Goal: Navigation & Orientation: Understand site structure

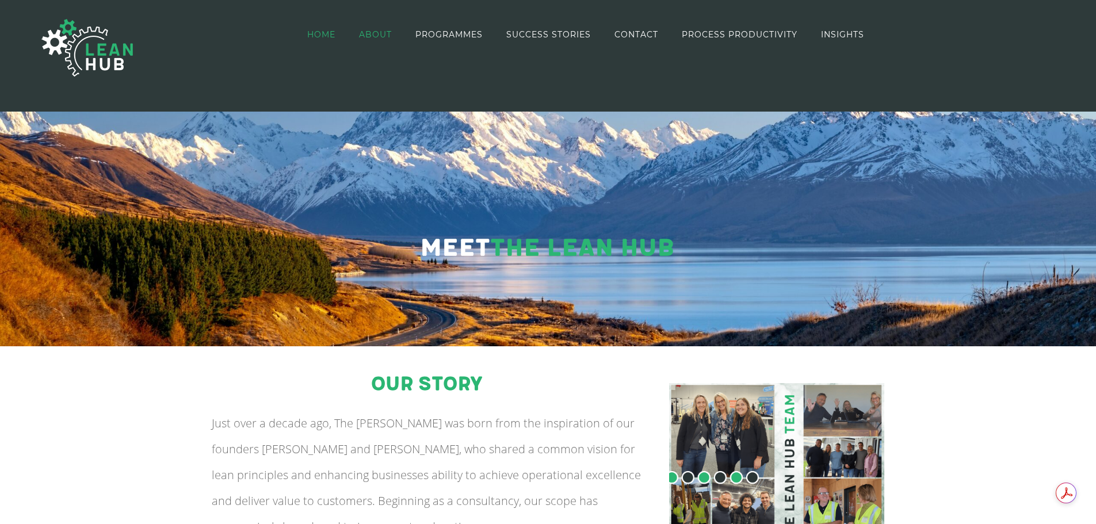
click at [334, 32] on span "HOME" at bounding box center [321, 34] width 28 height 8
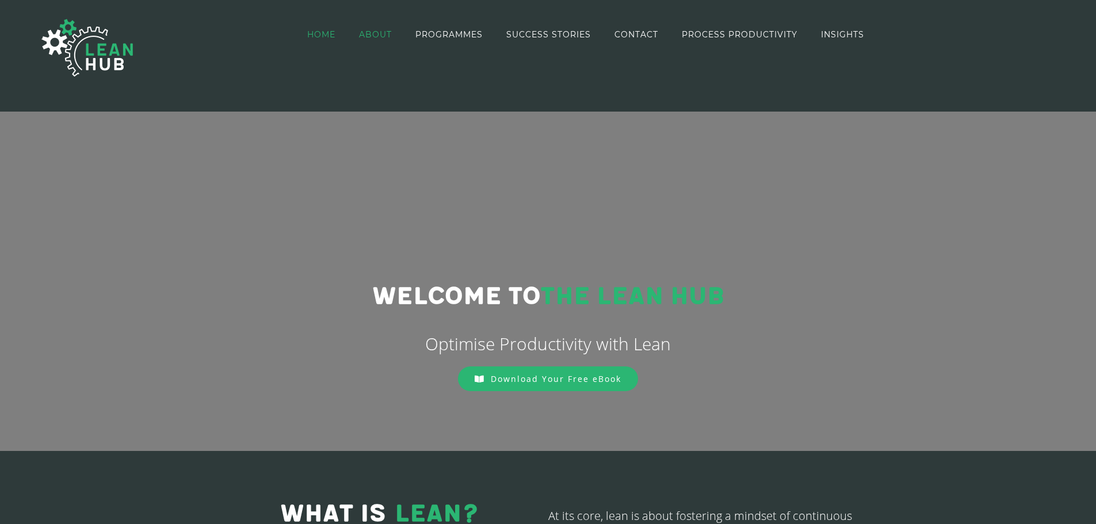
click at [374, 30] on span "ABOUT" at bounding box center [375, 34] width 33 height 8
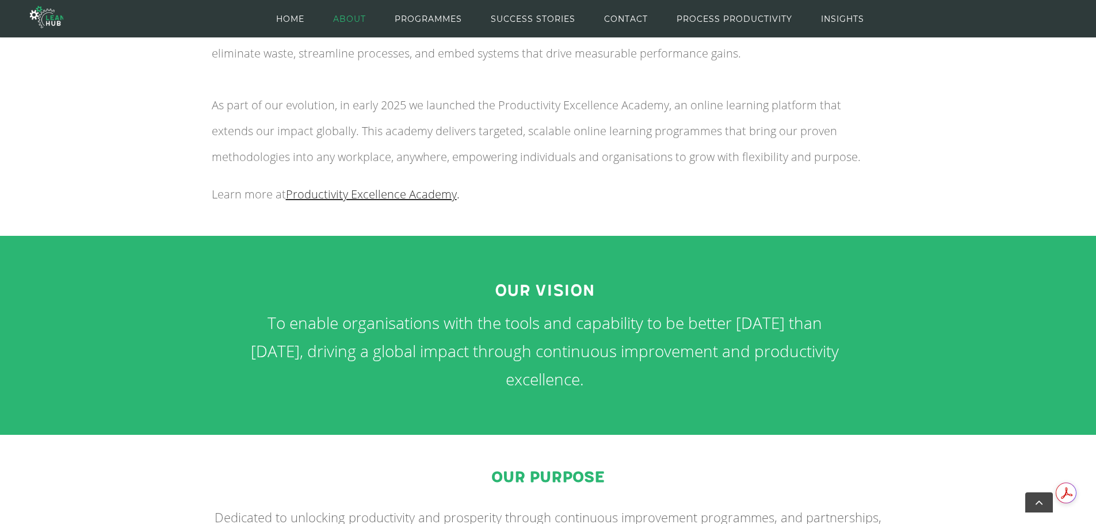
scroll to position [361, 0]
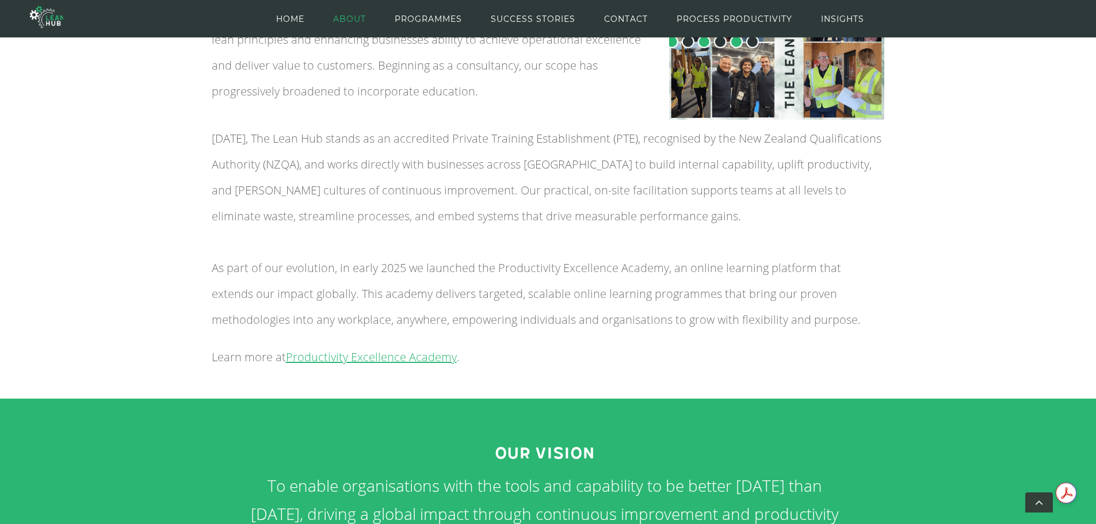
click at [375, 356] on span "Productivity Excellence Academy" at bounding box center [371, 357] width 171 height 16
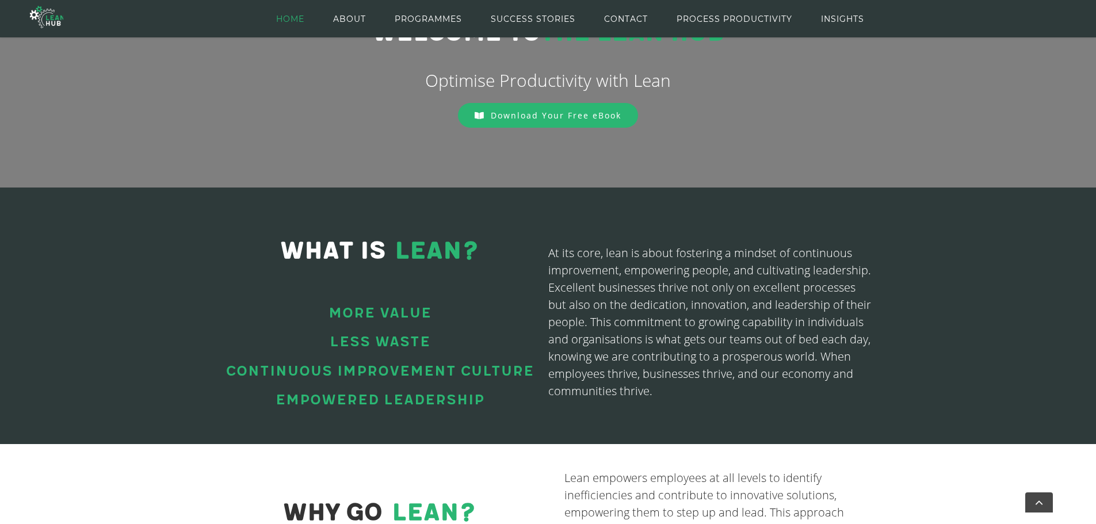
scroll to position [154, 0]
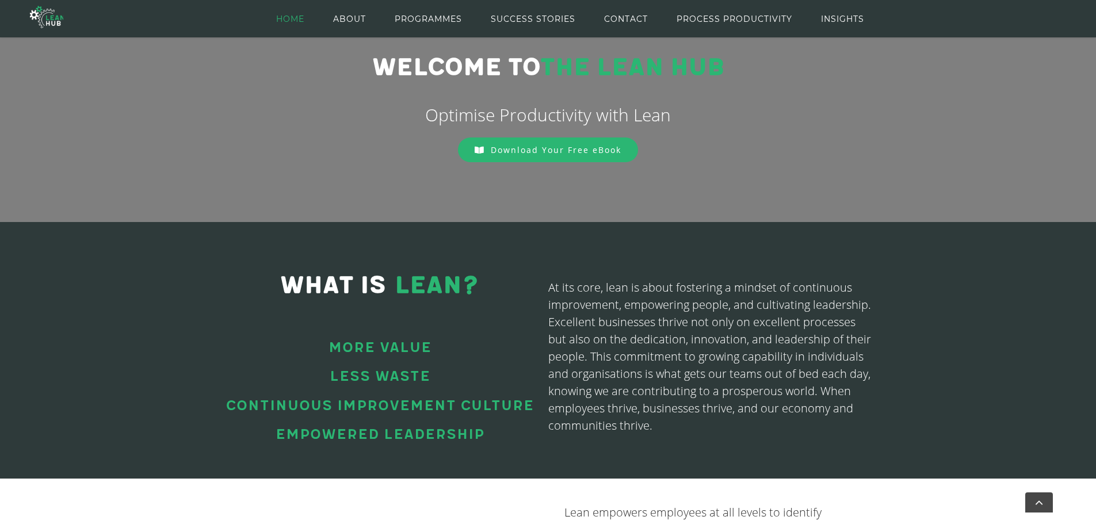
click at [506, 140] on link "Download Your Free eBook" at bounding box center [548, 149] width 180 height 25
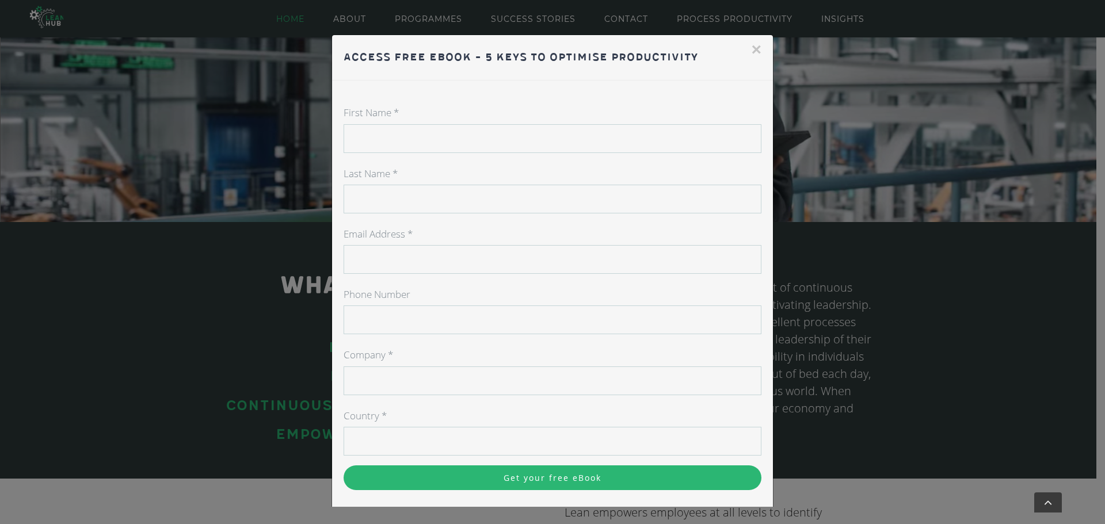
click at [751, 54] on button "×" at bounding box center [756, 49] width 10 height 17
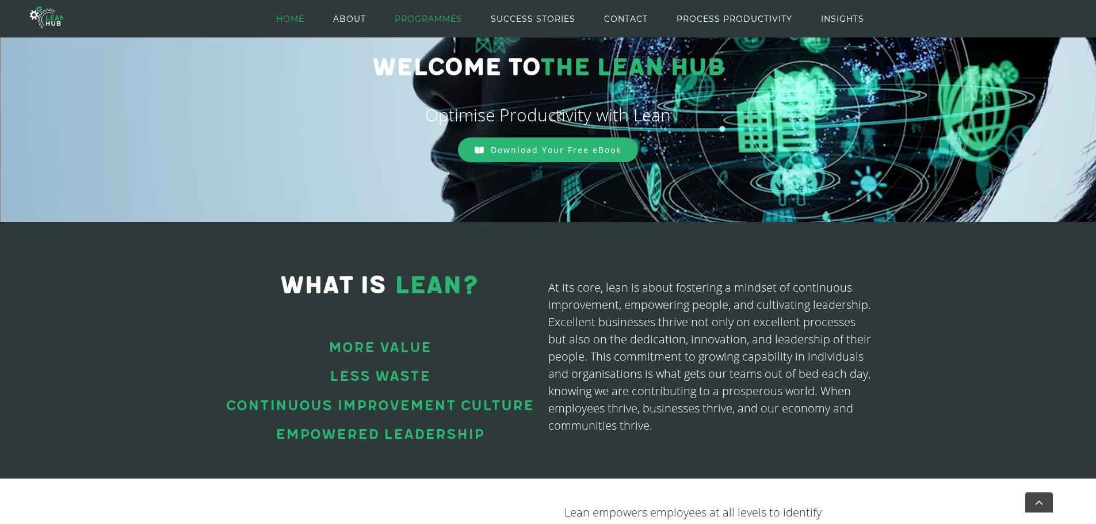
click at [441, 16] on span "PROGRAMMES" at bounding box center [428, 19] width 67 height 52
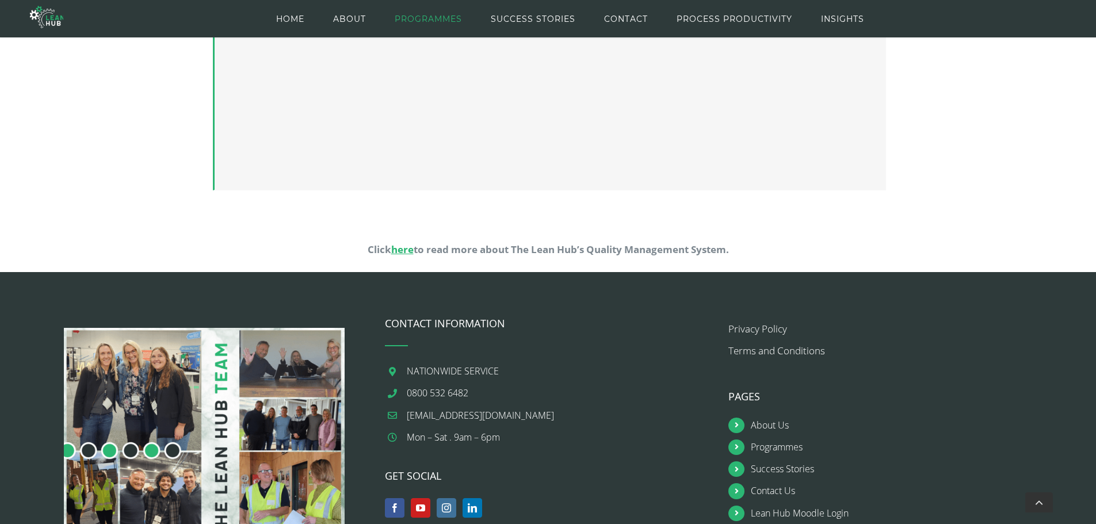
scroll to position [1073, 0]
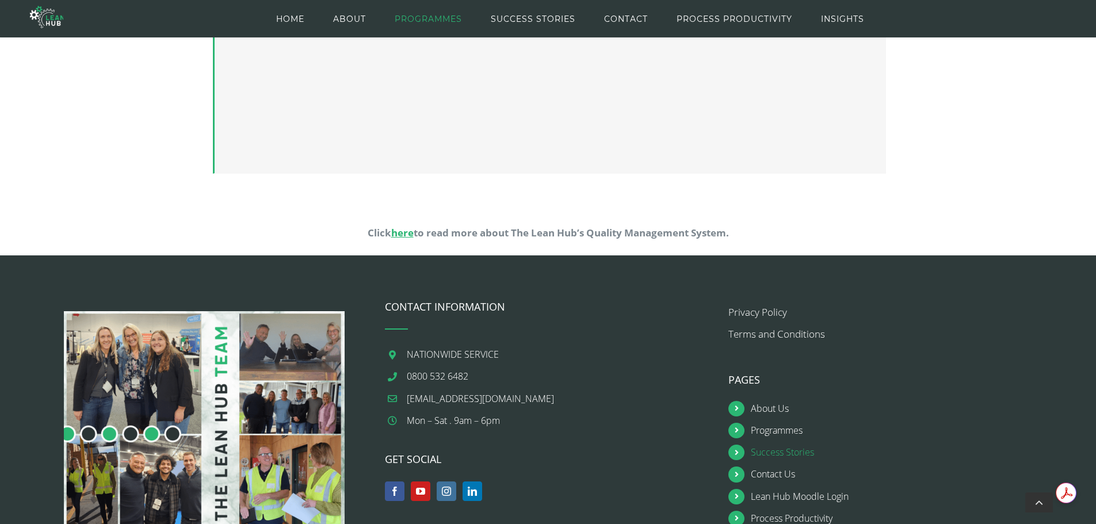
click at [772, 453] on link "Success Stories" at bounding box center [903, 453] width 305 height 16
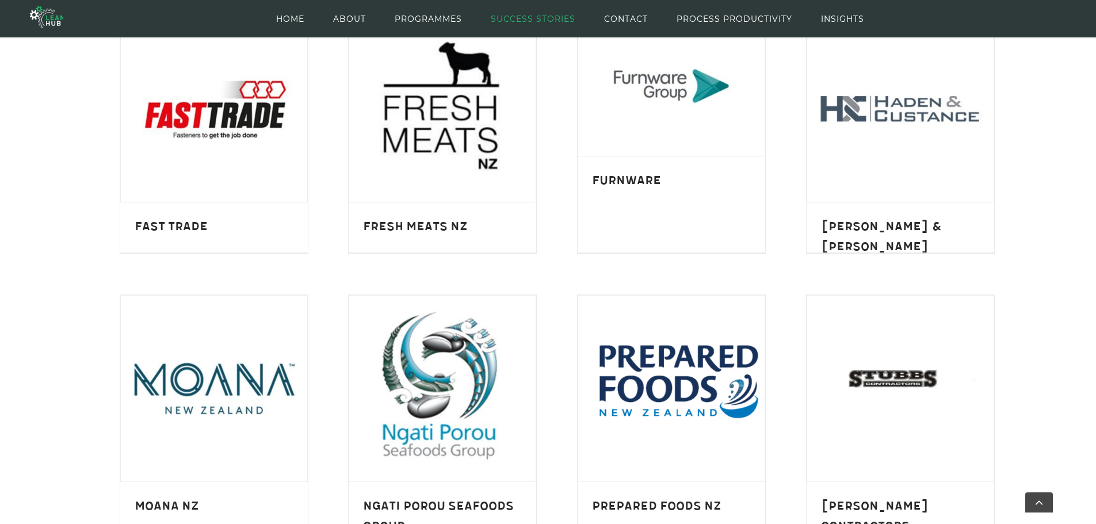
scroll to position [633, 0]
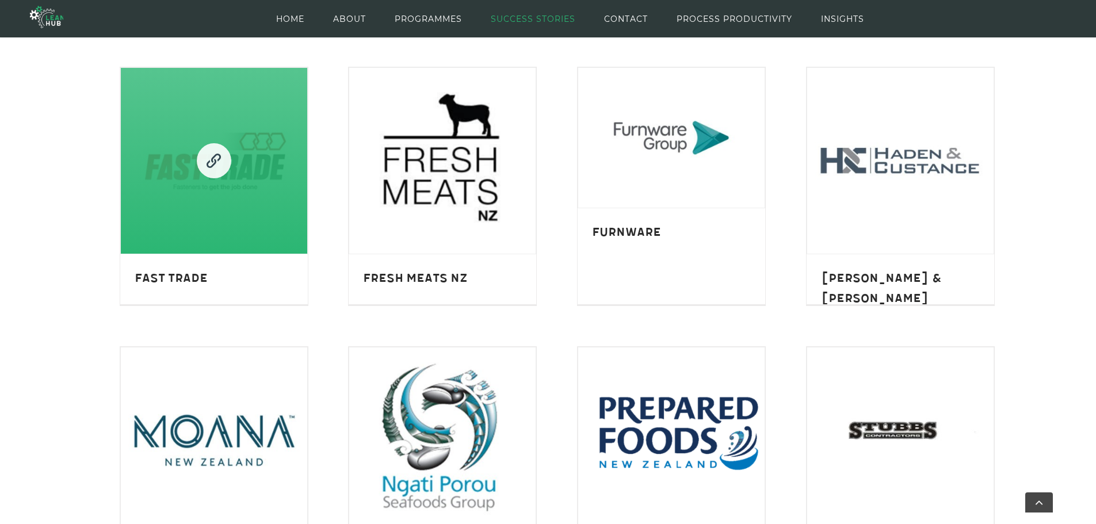
click at [232, 224] on link "Fast Trade" at bounding box center [214, 161] width 186 height 186
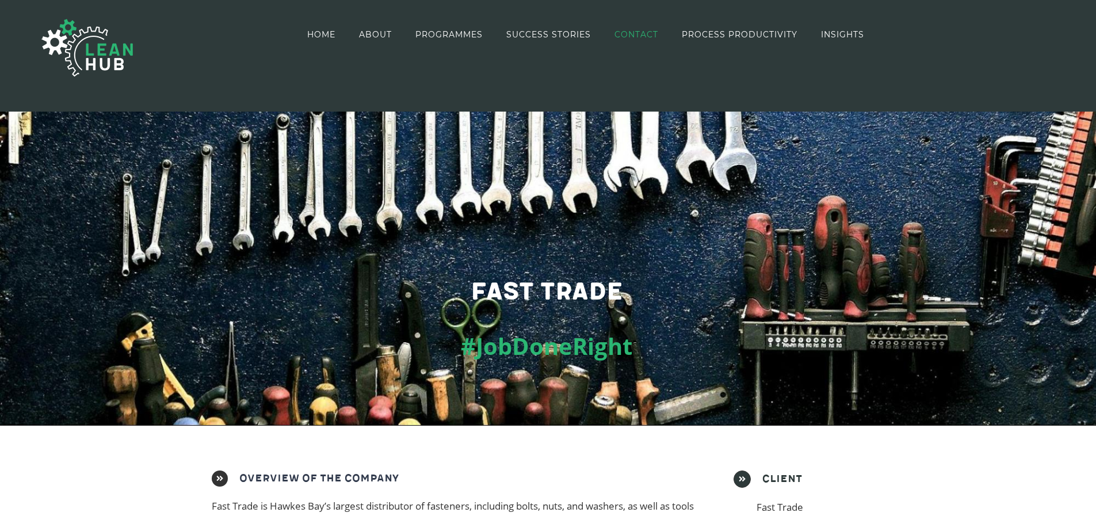
click at [634, 35] on span "CONTACT" at bounding box center [636, 34] width 44 height 8
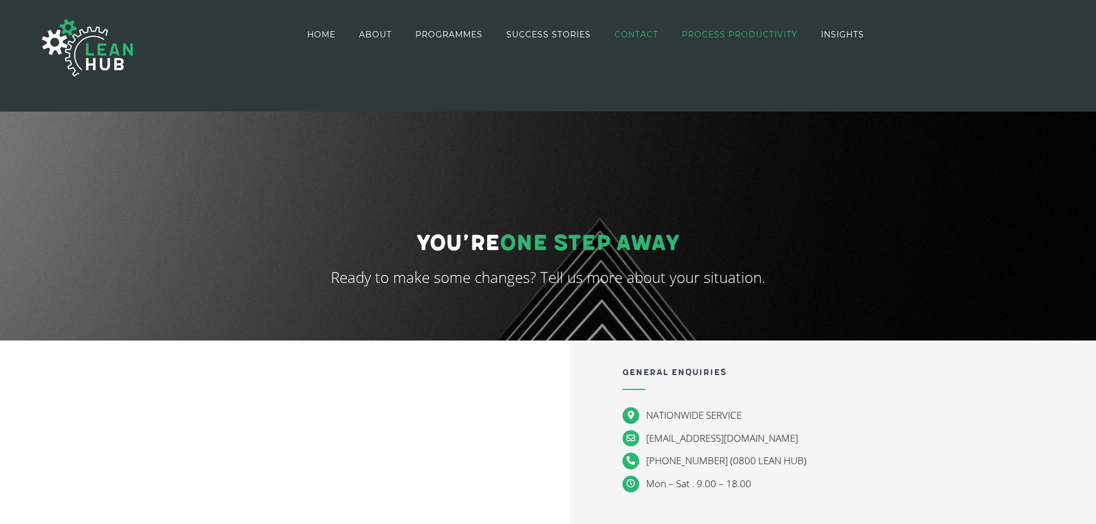
click at [742, 37] on span "PROCESS PRODUCTIVITY" at bounding box center [740, 34] width 116 height 8
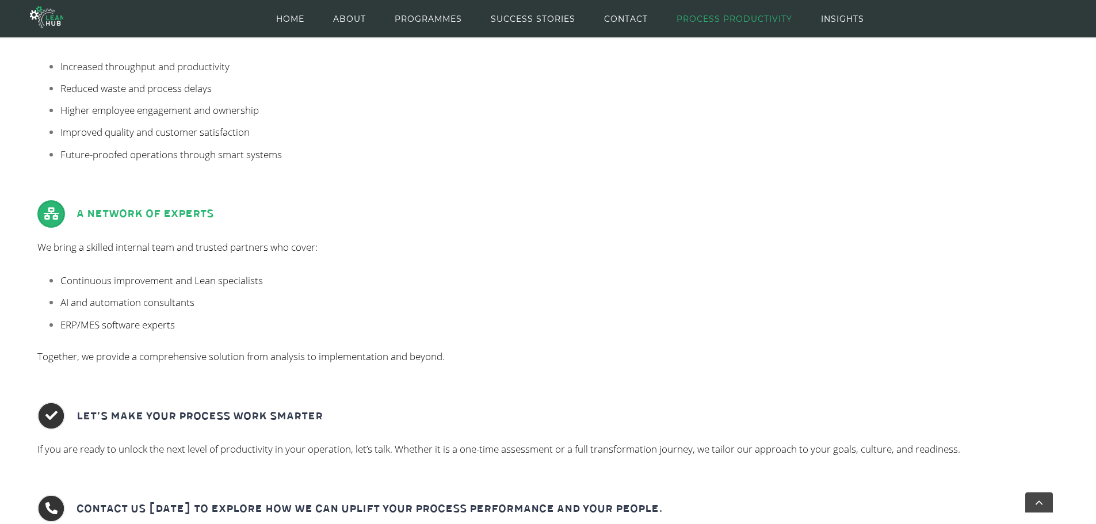
scroll to position [1036, 0]
